Goal: Contribute content

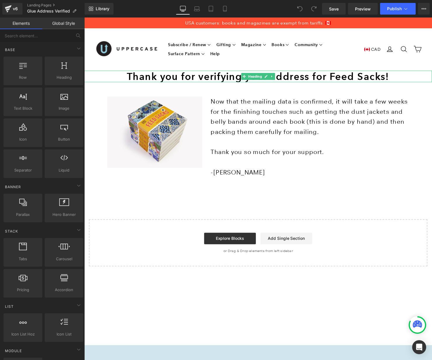
click at [324, 77] on h1 "Thank you for verifying your address for Feed Sacks!" at bounding box center [260, 77] width 353 height 12
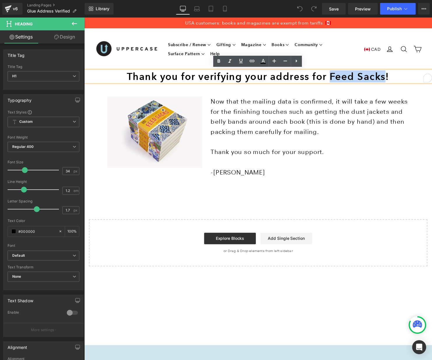
drag, startPoint x: 333, startPoint y: 75, endPoint x: 390, endPoint y: 77, distance: 57.2
click at [390, 77] on h1 "Thank you for verifying your address for Feed Sacks!" at bounding box center [260, 77] width 353 height 12
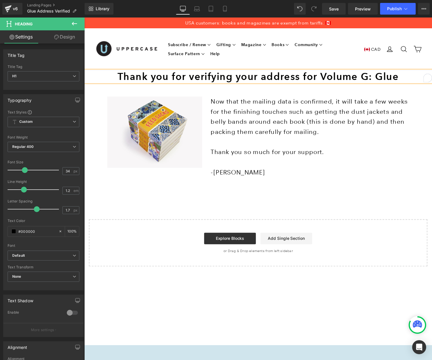
click at [306, 77] on h1 "Thank you for verifying your address for Volume G: Glue" at bounding box center [260, 77] width 353 height 12
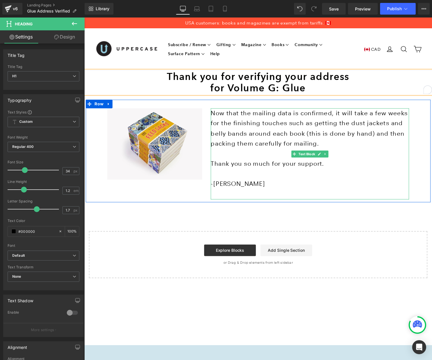
click at [269, 126] on p "Now that the mailing data is confirmed, it will take a few weeks for the finish…" at bounding box center [312, 130] width 201 height 41
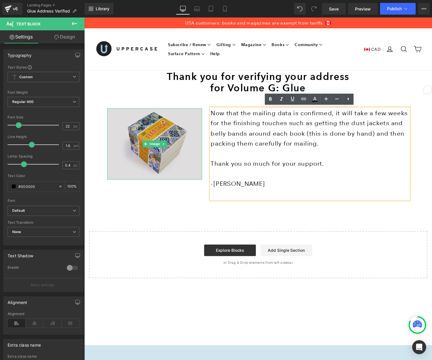
click at [177, 136] on img at bounding box center [156, 146] width 96 height 72
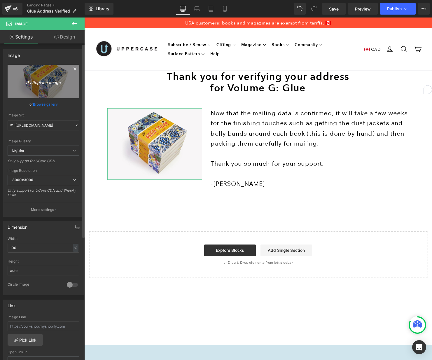
click at [48, 82] on icon "Replace Image" at bounding box center [43, 81] width 47 height 7
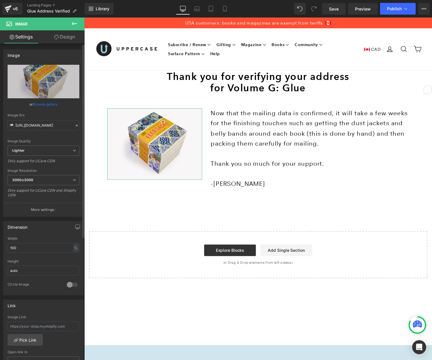
click at [42, 103] on link "Browse gallery" at bounding box center [45, 104] width 25 height 10
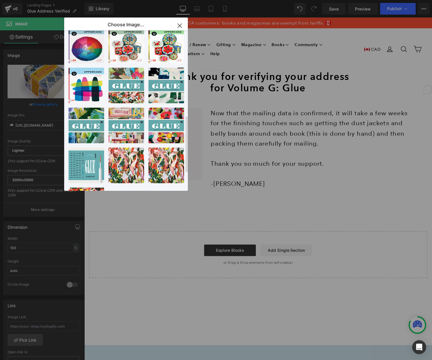
scroll to position [266, 0]
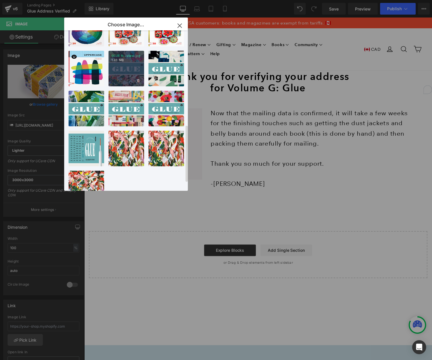
click at [126, 69] on div "GLUE fr...view.jpg 1.48 MB" at bounding box center [126, 69] width 36 height 36
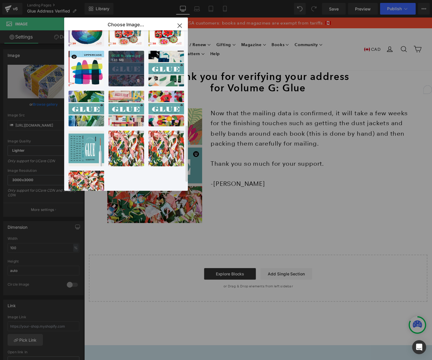
type input "[URL][DOMAIN_NAME]"
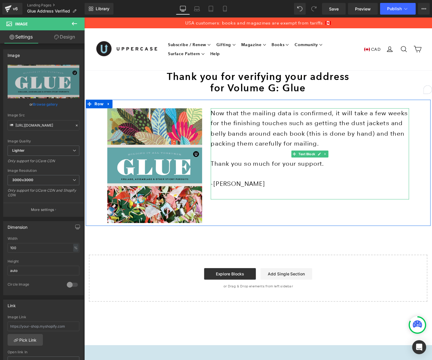
click at [262, 138] on p "Now that the mailing data is confirmed, it will take a few weeks for the finish…" at bounding box center [312, 130] width 201 height 41
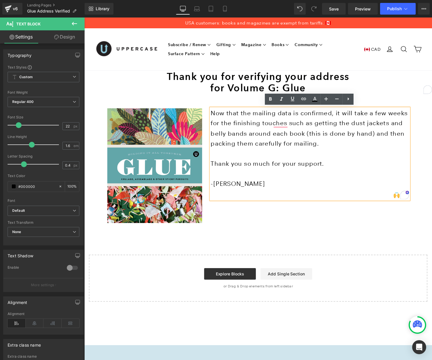
drag, startPoint x: 292, startPoint y: 145, endPoint x: 215, endPoint y: 113, distance: 84.0
click at [215, 113] on p "Now that the mailing data is confirmed, it will take a few weeks for the finish…" at bounding box center [312, 130] width 201 height 41
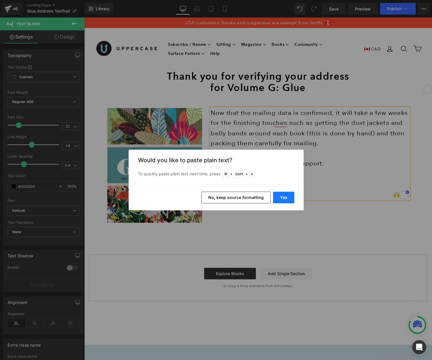
drag, startPoint x: 279, startPoint y: 196, endPoint x: 197, endPoint y: 180, distance: 83.9
click at [279, 196] on button "Yes" at bounding box center [283, 197] width 21 height 12
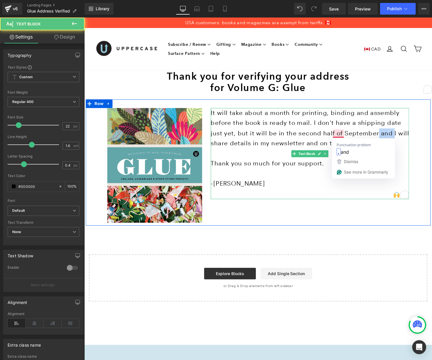
drag, startPoint x: 334, startPoint y: 133, endPoint x: 350, endPoint y: 131, distance: 15.5
click at [350, 131] on p "It will take about a month for printing, binding and assembly before the book i…" at bounding box center [312, 129] width 201 height 41
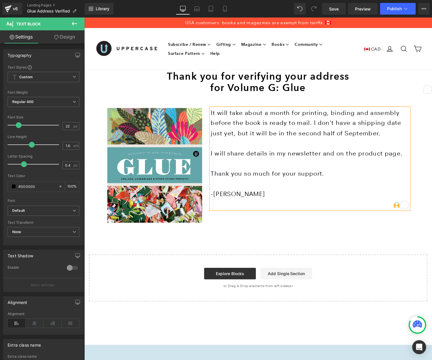
click at [365, 154] on p "I will share details in my newsletter and on the product page." at bounding box center [312, 155] width 201 height 10
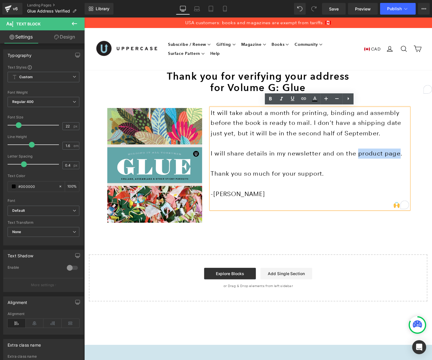
drag, startPoint x: 353, startPoint y: 155, endPoint x: 392, endPoint y: 155, distance: 39.1
click at [392, 155] on p "I will share details in my newsletter and on the product page." at bounding box center [312, 155] width 201 height 10
click at [294, 100] on icon at bounding box center [292, 98] width 7 height 7
click at [303, 99] on icon at bounding box center [303, 98] width 7 height 7
click at [331, 165] on input "text" at bounding box center [342, 165] width 90 height 15
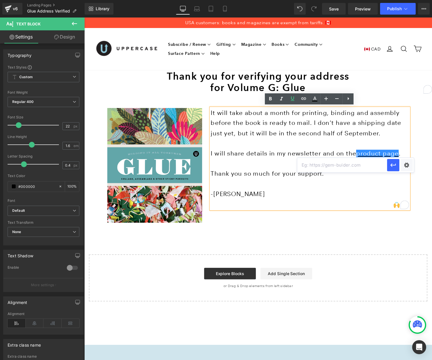
paste input "[URL][DOMAIN_NAME]"
type input "[URL][DOMAIN_NAME]"
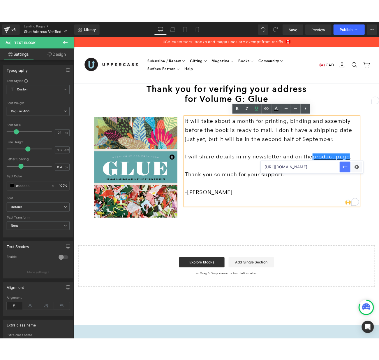
scroll to position [0, 0]
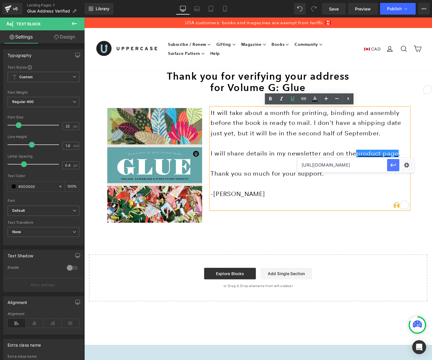
click at [391, 166] on icon "button" at bounding box center [393, 165] width 6 height 3
click at [299, 238] on div "Thank you for verifying your address for Volume G: Glue Heading Image It will t…" at bounding box center [260, 188] width 353 height 235
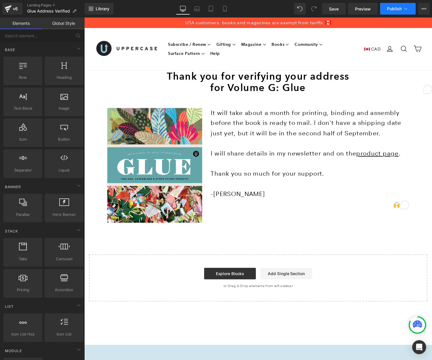
click at [400, 8] on span "Publish" at bounding box center [394, 8] width 15 height 5
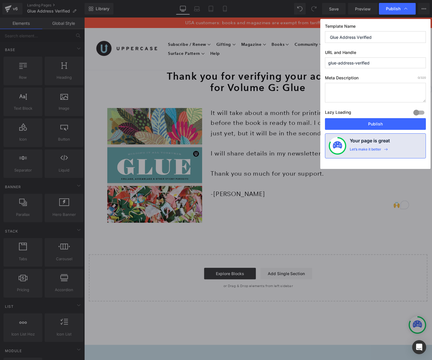
click at [339, 63] on input "glue-address-verified" at bounding box center [375, 62] width 101 height 11
click at [376, 124] on button "Publish" at bounding box center [375, 124] width 101 height 12
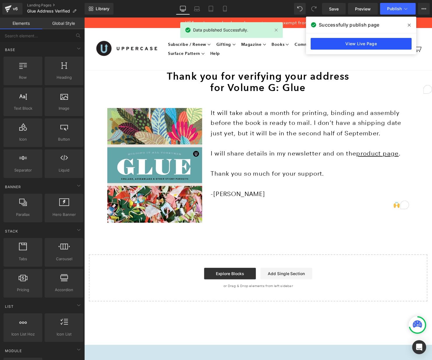
click at [358, 45] on link "View Live Page" at bounding box center [360, 44] width 101 height 12
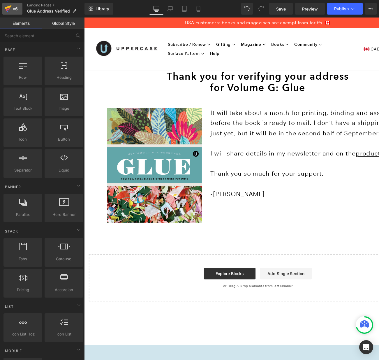
click at [10, 8] on icon at bounding box center [8, 8] width 7 height 15
